Goal: Task Accomplishment & Management: Use online tool/utility

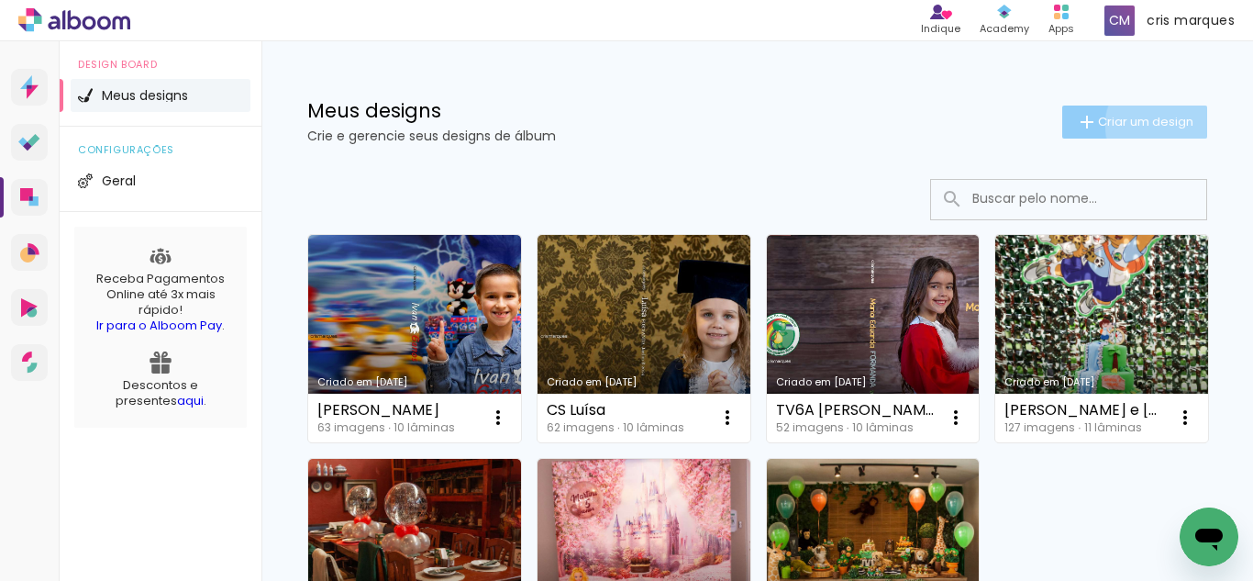
click at [1146, 125] on span "Criar um design" at bounding box center [1145, 122] width 95 height 12
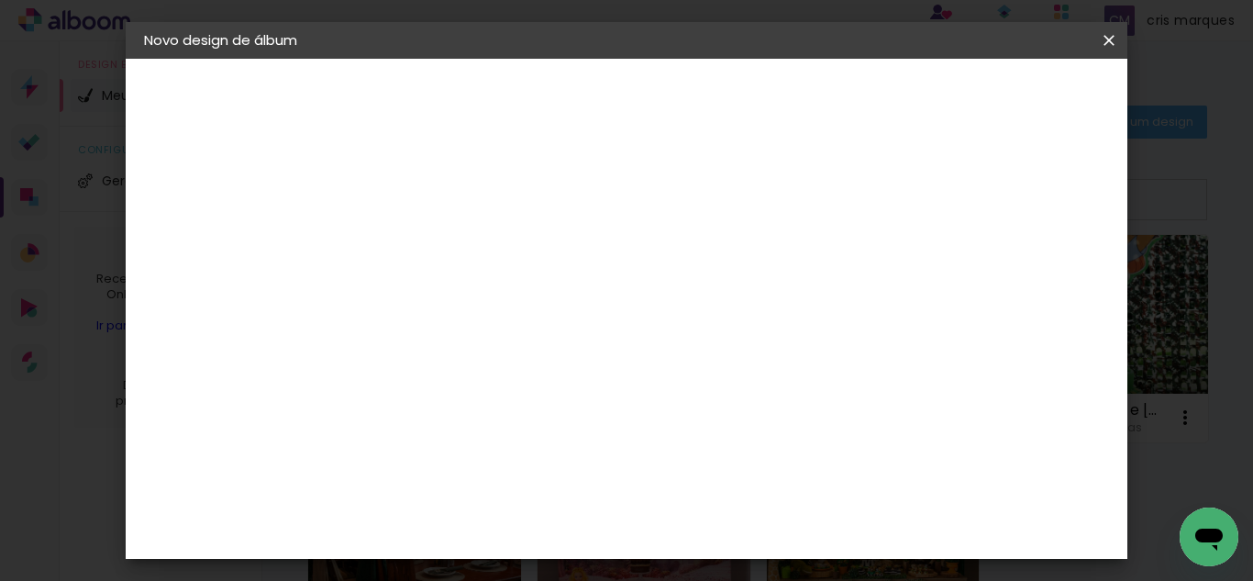
click at [444, 235] on input at bounding box center [444, 246] width 0 height 28
type input "Batizado"
type paper-input "Batizado"
click at [0, 0] on slot "Avançar" at bounding box center [0, 0] width 0 height 0
click at [566, 343] on input at bounding box center [490, 349] width 185 height 23
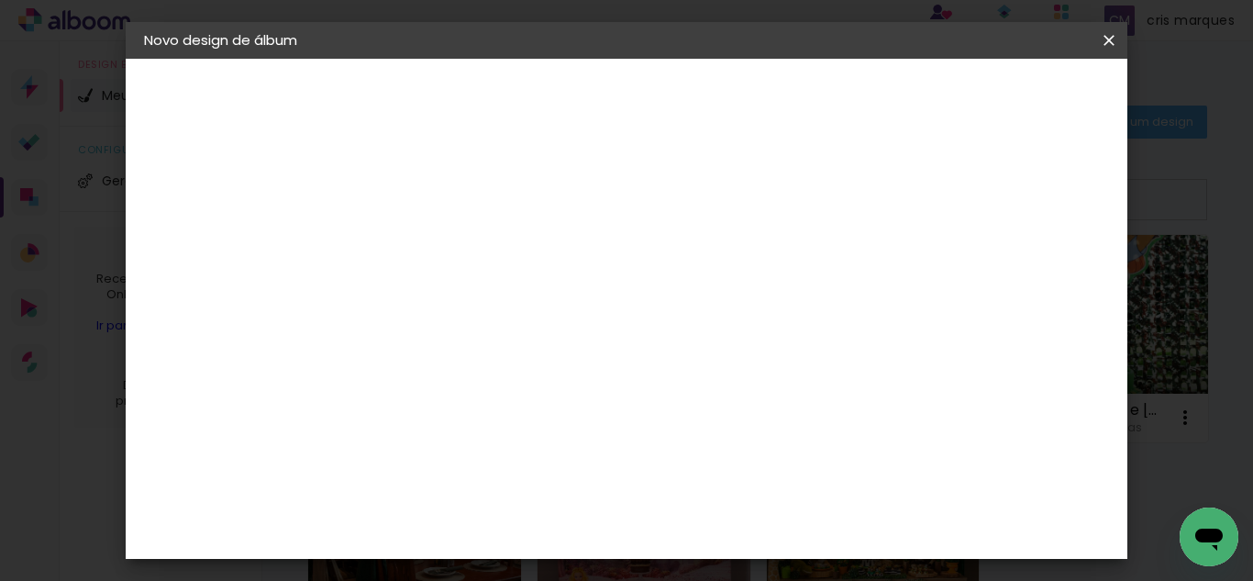
type input "go"
type paper-input "go"
click at [476, 409] on div "Go image" at bounding box center [453, 418] width 45 height 29
click at [0, 0] on slot "Avançar" at bounding box center [0, 0] width 0 height 0
click at [515, 313] on input "text" at bounding box center [480, 319] width 72 height 28
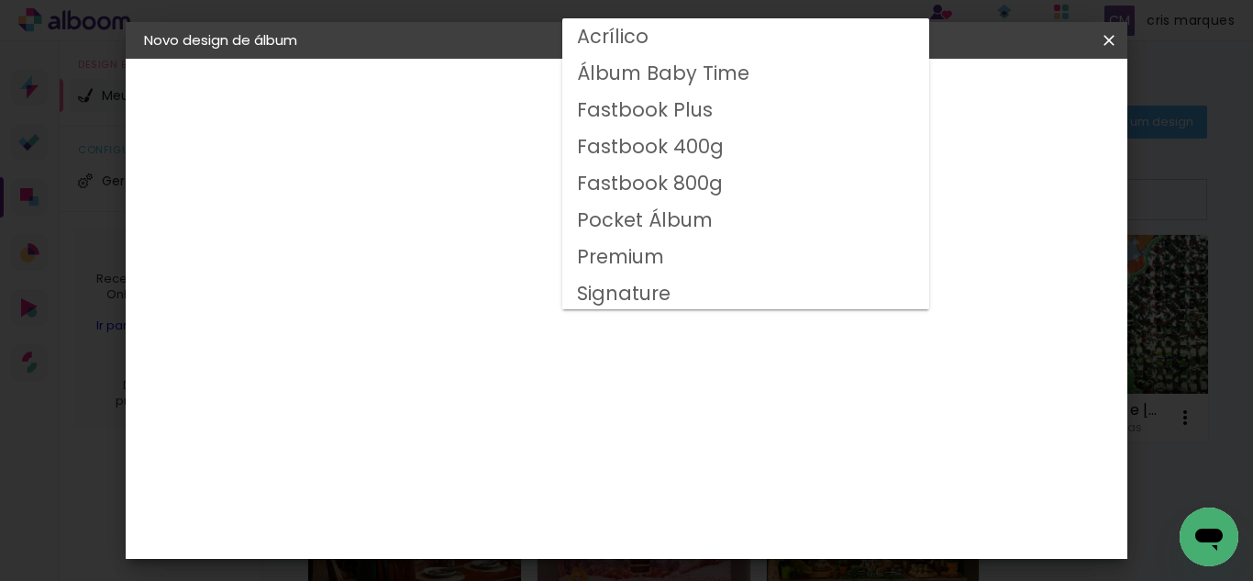
click at [0, 0] on slot "Fastbook 800g" at bounding box center [0, 0] width 0 height 0
type input "Fastbook 800g"
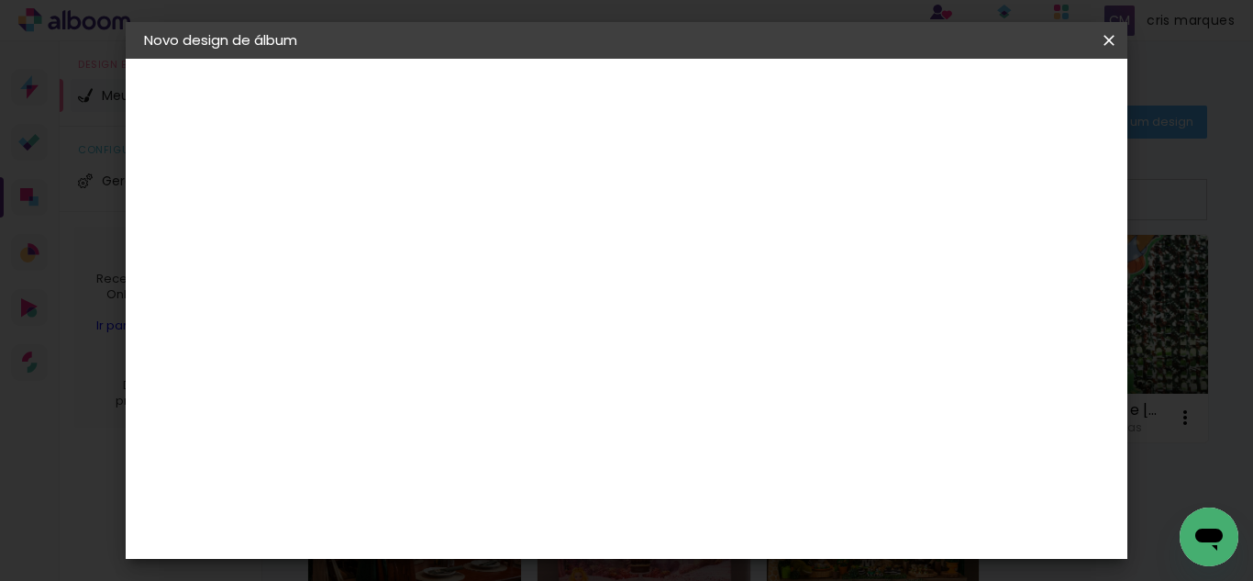
scroll to position [275, 0]
click at [568, 522] on span "20 × 20" at bounding box center [524, 552] width 85 height 60
click at [0, 0] on slot "Avançar" at bounding box center [0, 0] width 0 height 0
click at [664, 199] on div at bounding box center [656, 198] width 17 height 17
type paper-checkbox "on"
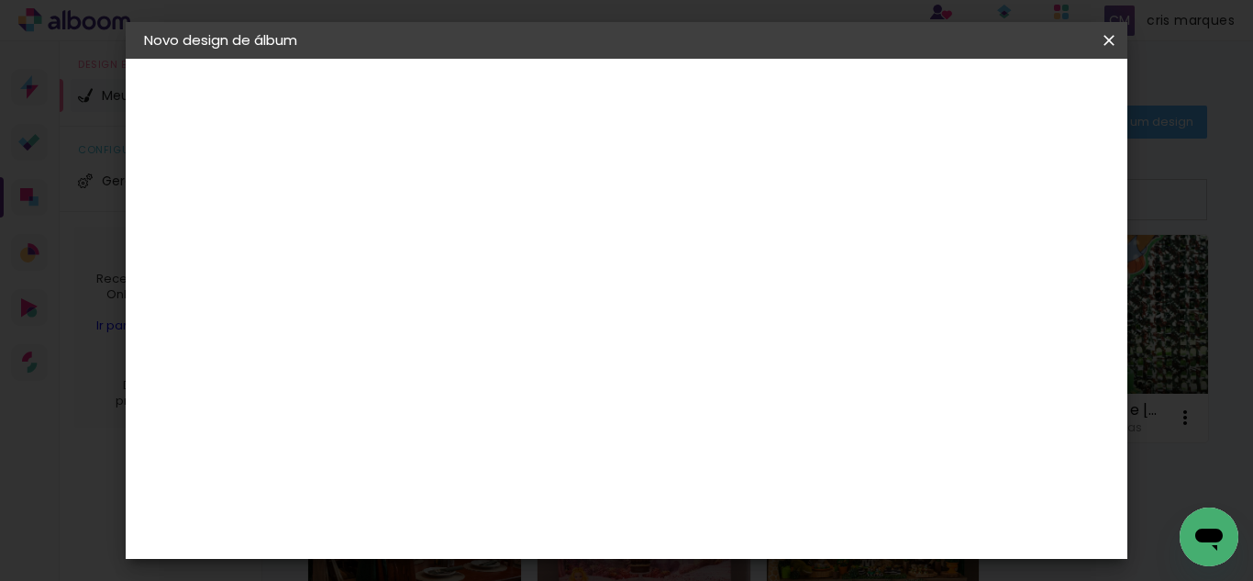
click at [768, 97] on span "Iniciar design" at bounding box center [746, 104] width 42 height 26
